Goal: Task Accomplishment & Management: Complete application form

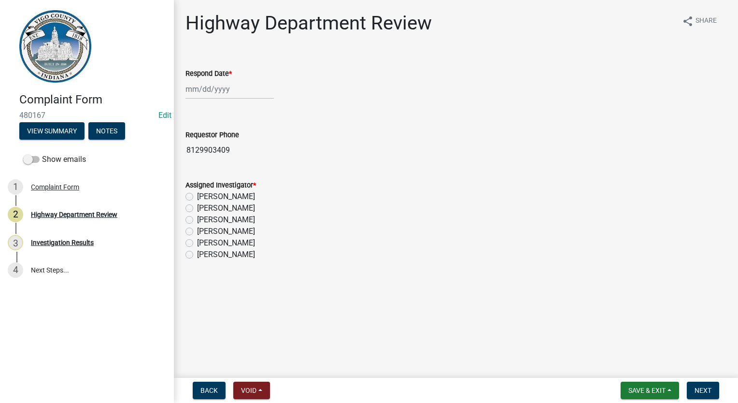
select select "9"
select select "2025"
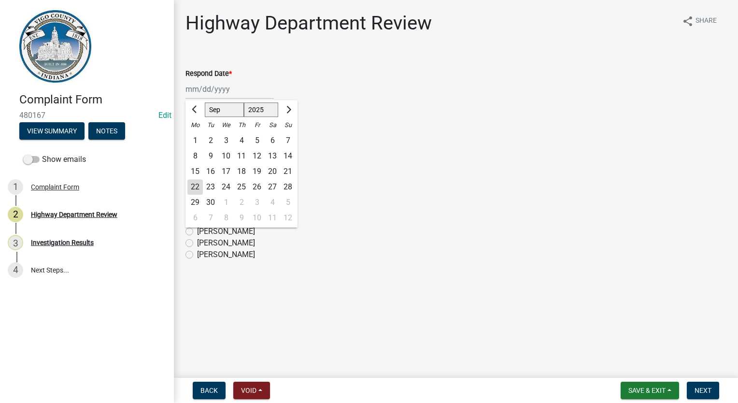
click at [195, 91] on div "[PERSON_NAME] Feb Mar Apr [PERSON_NAME][DATE] Oct Nov [DATE] 1526 1527 1528 152…" at bounding box center [229, 89] width 88 height 20
click at [191, 186] on div "22" at bounding box center [194, 186] width 15 height 15
type input "[DATE]"
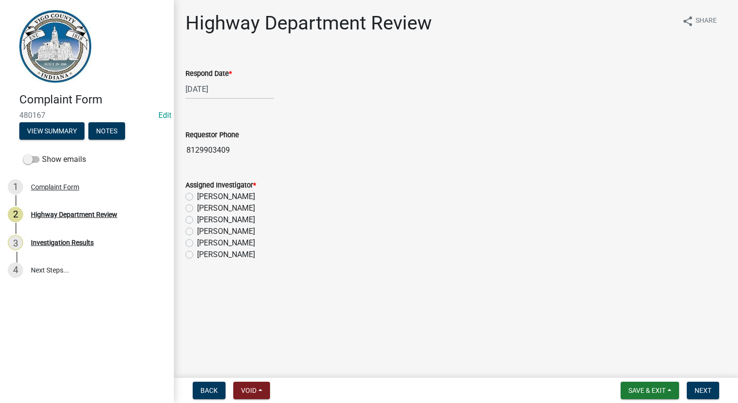
click at [197, 255] on label "[PERSON_NAME]" at bounding box center [226, 255] width 58 height 12
click at [197, 255] on input "[PERSON_NAME]" at bounding box center [200, 252] width 6 height 6
radio input "true"
click at [693, 386] on button "Next" at bounding box center [703, 390] width 32 height 17
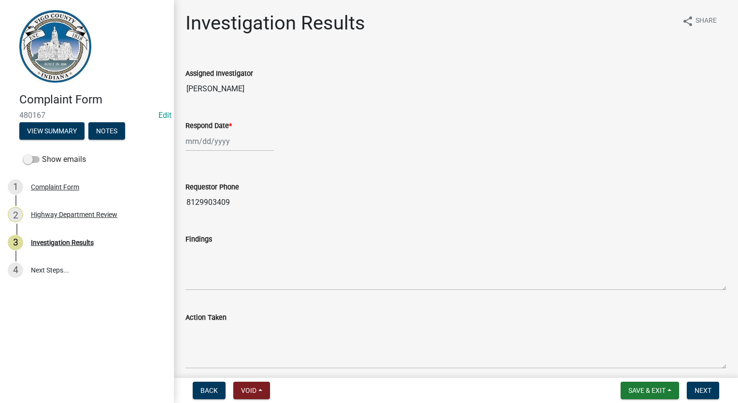
select select "9"
select select "2025"
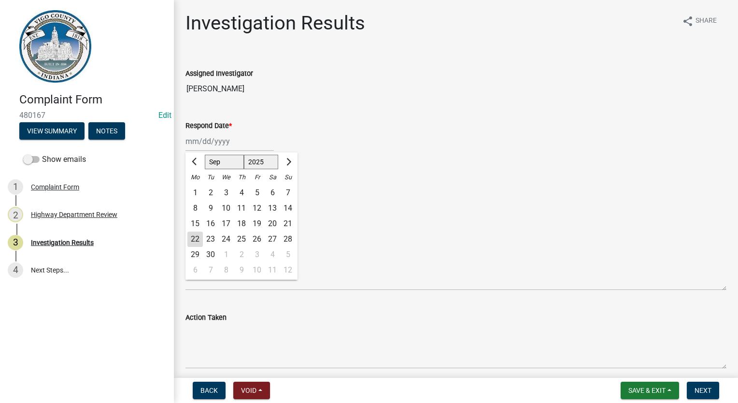
click at [219, 139] on div "[PERSON_NAME] Feb Mar Apr [PERSON_NAME][DATE] Oct Nov [DATE] 1526 1527 1528 152…" at bounding box center [229, 141] width 88 height 20
click at [197, 233] on div "22" at bounding box center [194, 238] width 15 height 15
type input "[DATE]"
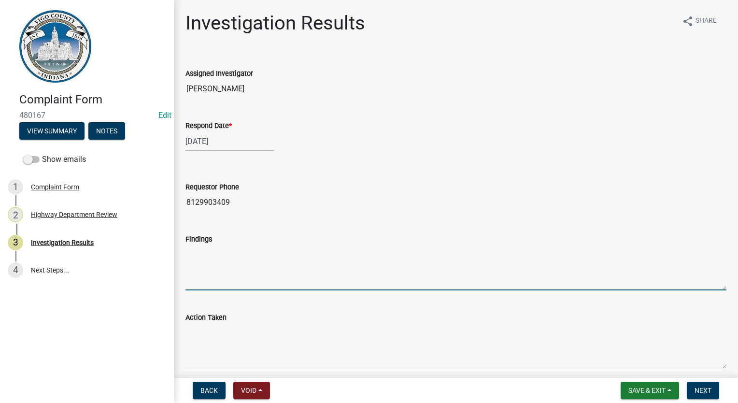
click at [216, 279] on textarea "Findings" at bounding box center [455, 267] width 541 height 45
type textarea "T"
click at [455, 255] on textarea "Duke Energy maintains street lights and dusk/[PERSON_NAME] lights. Their websit…" at bounding box center [455, 267] width 541 height 45
paste textarea "[URL][DOMAIN_NAME]"
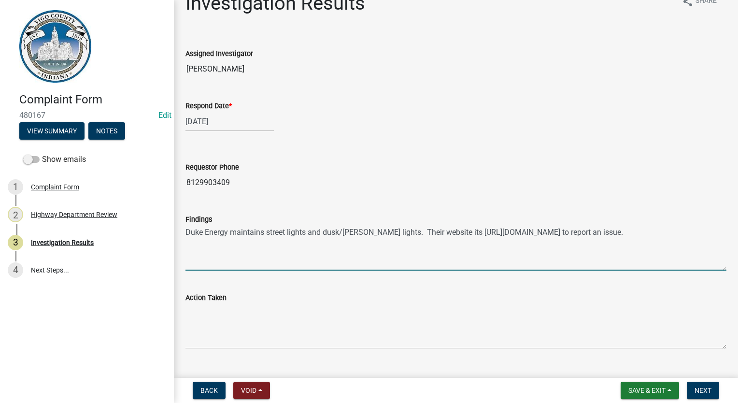
scroll to position [39, 0]
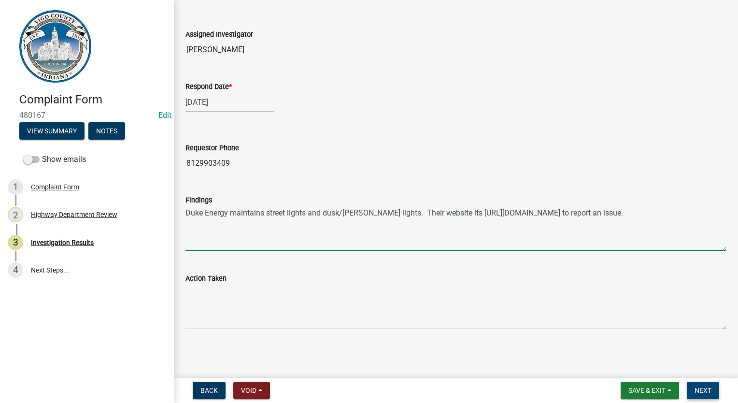
type textarea "Duke Energy maintains street lights and dusk/[PERSON_NAME] lights. Their websit…"
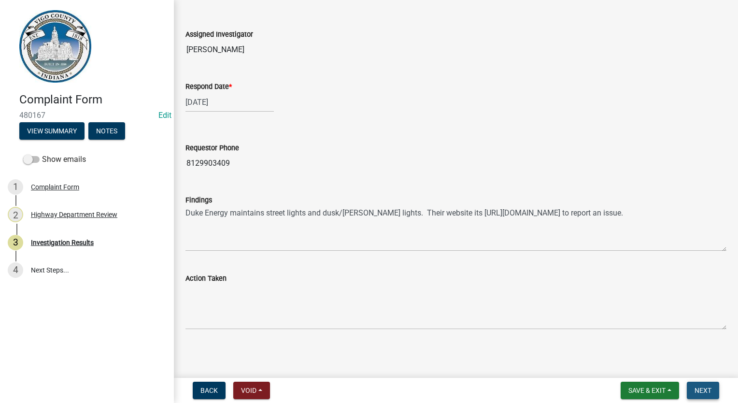
click at [700, 386] on span "Next" at bounding box center [702, 390] width 17 height 8
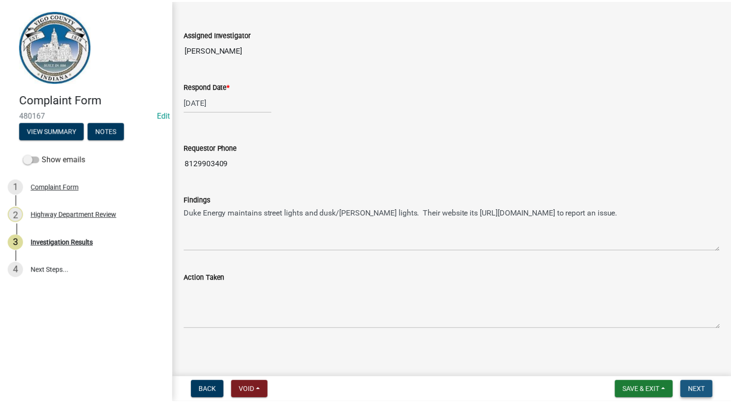
scroll to position [0, 0]
